Goal: Find contact information: Find contact information

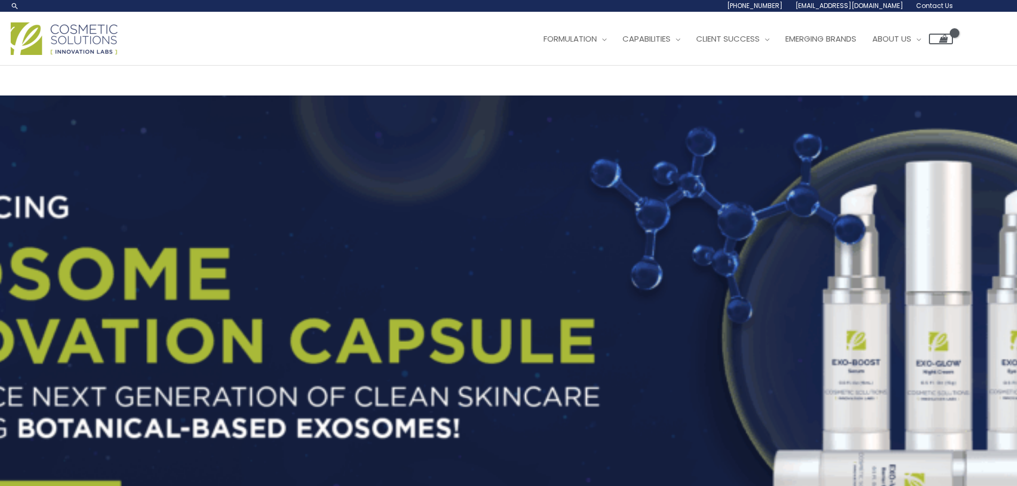
click at [0, 0] on span "Contact Us" at bounding box center [0, 0] width 0 height 0
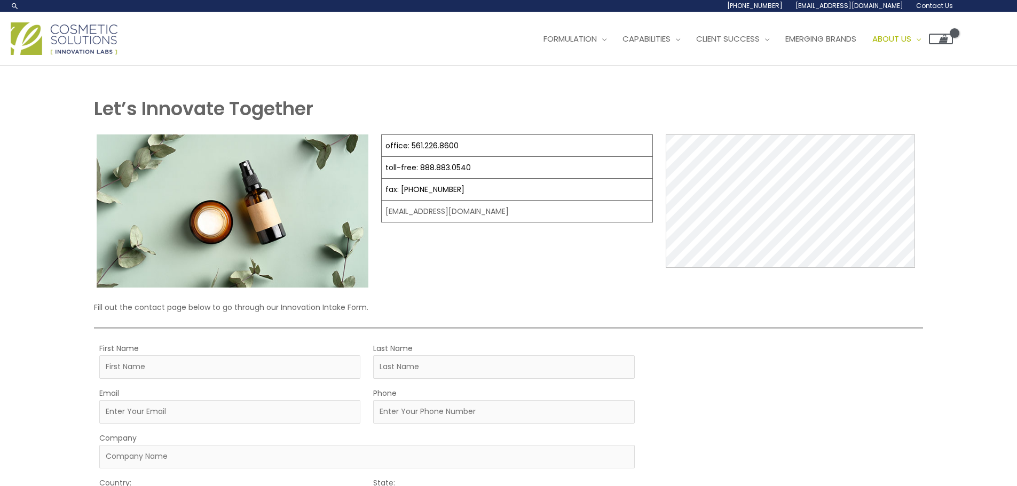
scroll to position [320, 0]
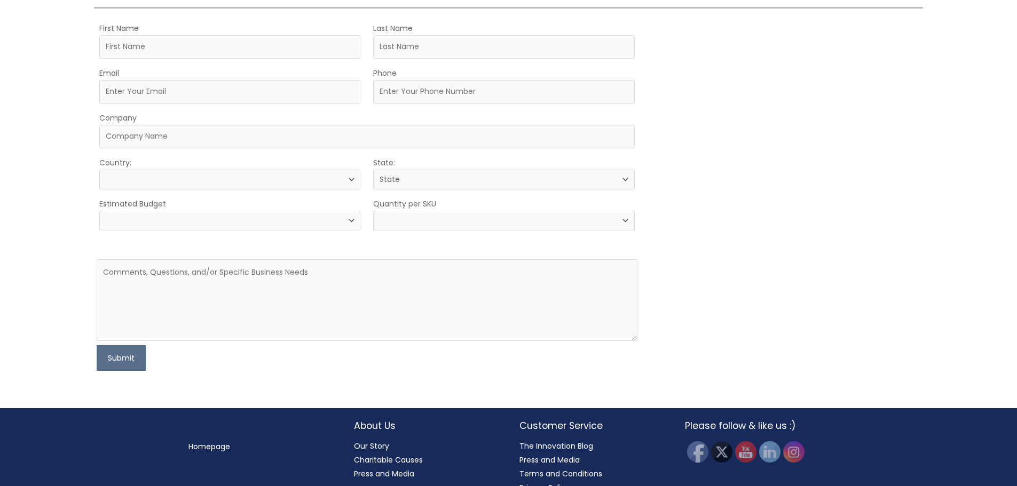
select select
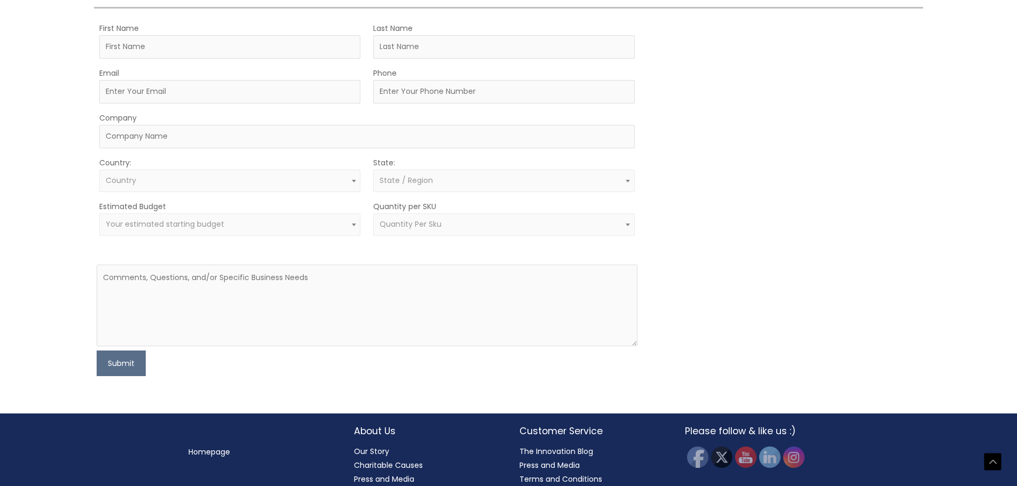
drag, startPoint x: 492, startPoint y: 135, endPoint x: 378, endPoint y: 134, distance: 113.7
